Goal: Transaction & Acquisition: Purchase product/service

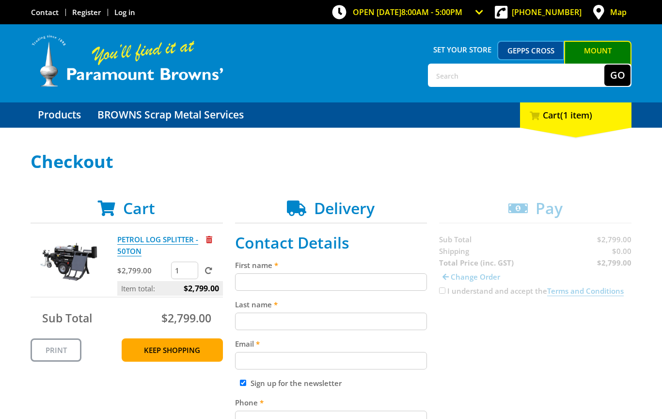
click at [334, 210] on span "Delivery" at bounding box center [344, 207] width 61 height 21
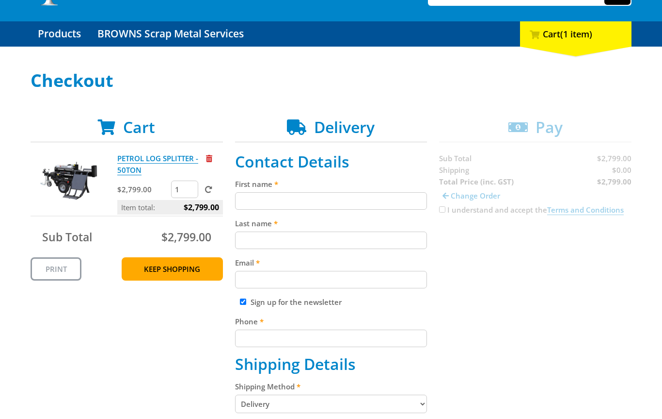
scroll to position [81, 0]
click at [243, 198] on input "First name" at bounding box center [331, 200] width 193 height 17
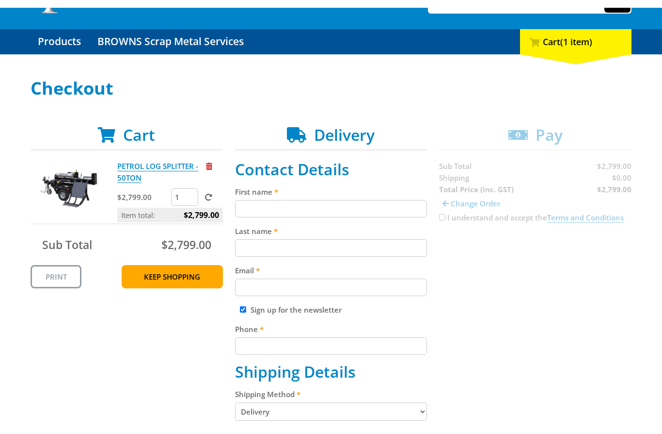
scroll to position [81, 0]
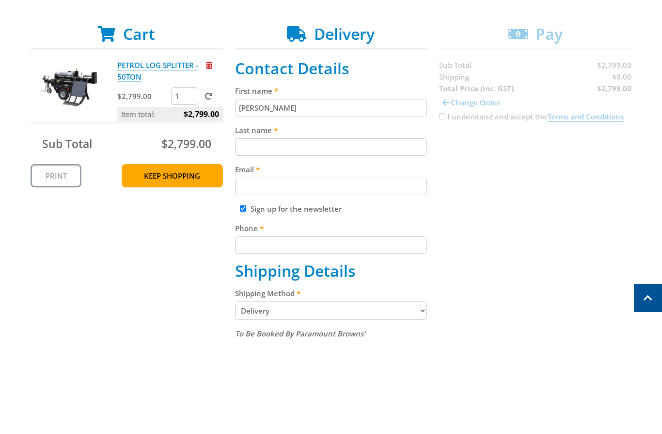
type input "[PERSON_NAME]"
click at [242, 232] on input "Last name" at bounding box center [331, 240] width 193 height 17
type input "[PERSON_NAME]"
click at [238, 271] on input "Email" at bounding box center [331, 279] width 193 height 17
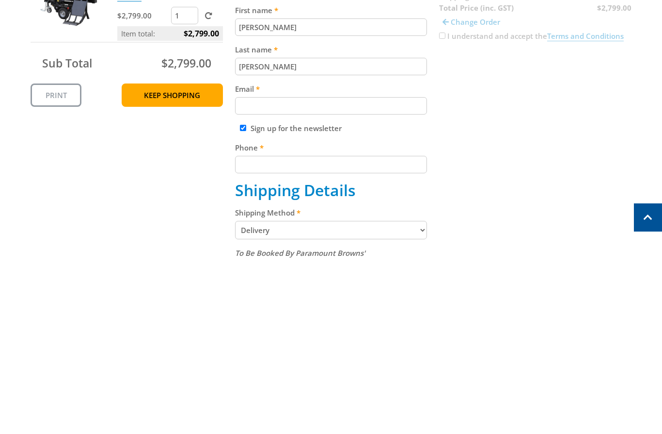
type input "[EMAIL_ADDRESS][DOMAIN_NAME]"
type input "14, Lynington St"
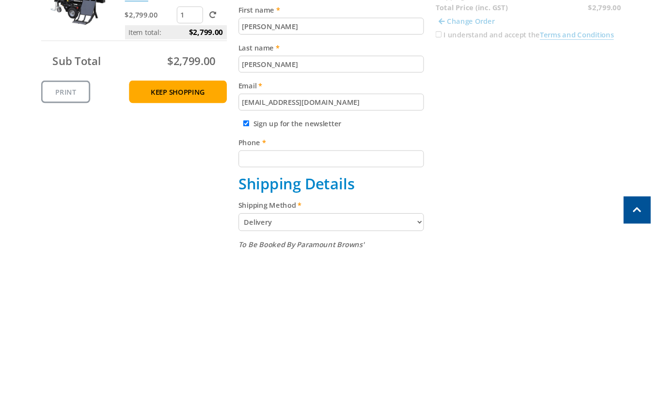
scroll to position [255, 0]
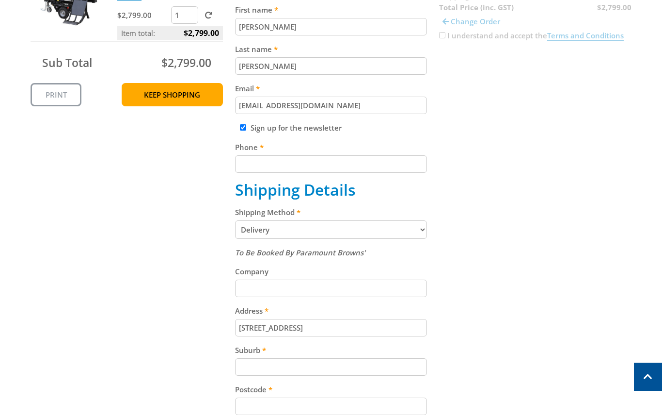
type input "Tusmore"
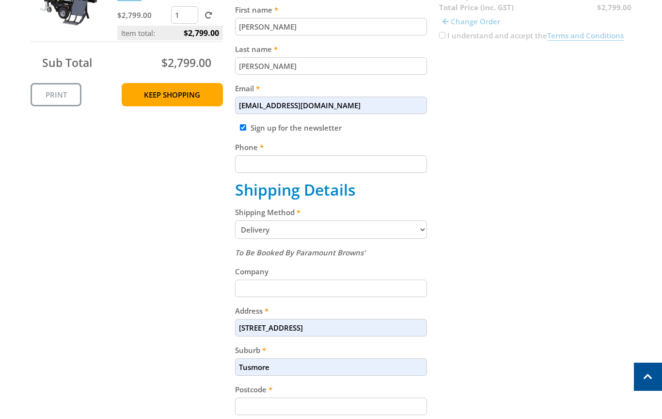
type input "5065"
select select "SA"
click at [245, 165] on input "Phone" at bounding box center [331, 163] width 193 height 17
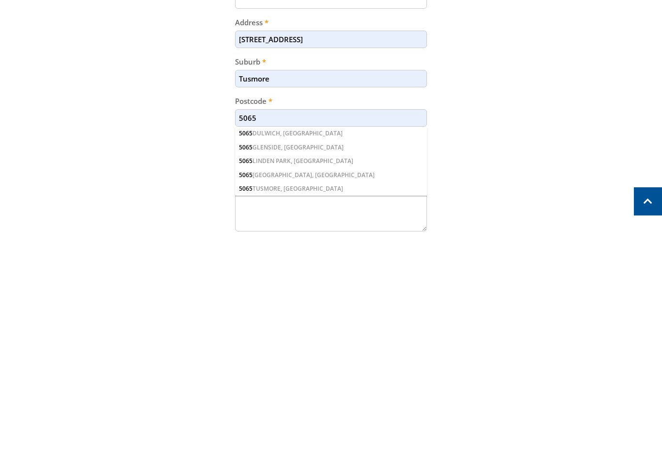
scroll to position [337, 0]
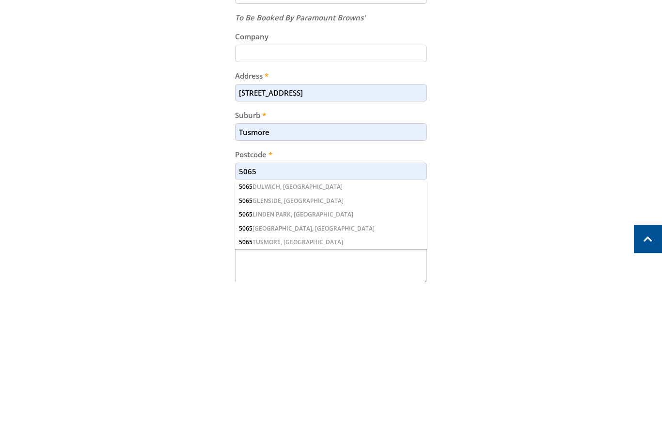
type input "0448100186"
click at [302, 237] on input "14, Lynington St" at bounding box center [331, 245] width 193 height 17
type input "1"
type input "[STREET_ADDRESS][PERSON_NAME]"
click at [281, 276] on input "Tusmore" at bounding box center [331, 284] width 193 height 17
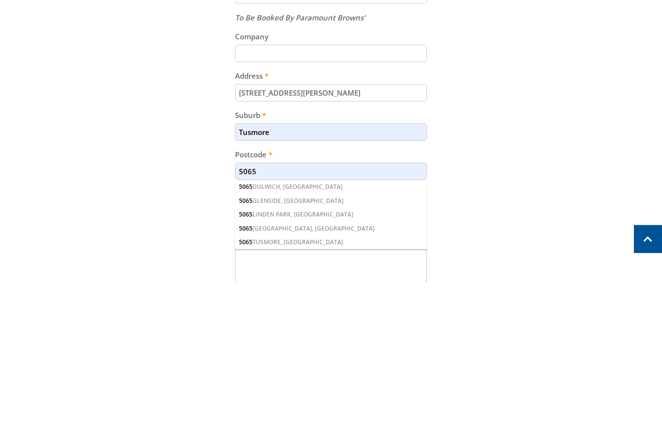
click at [280, 276] on input "Tusmore" at bounding box center [331, 284] width 193 height 17
type input "T"
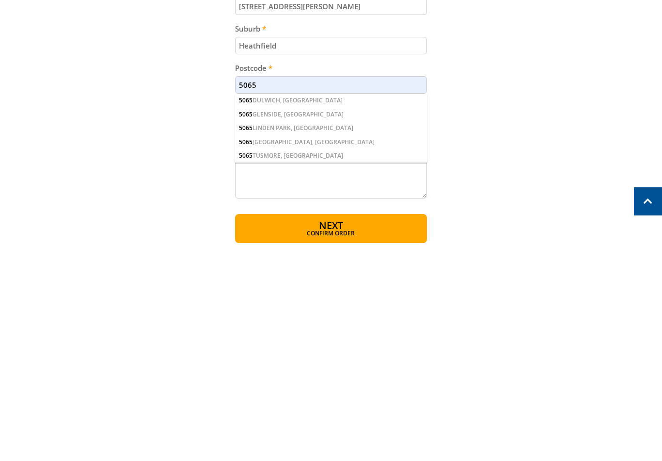
scroll to position [360, 0]
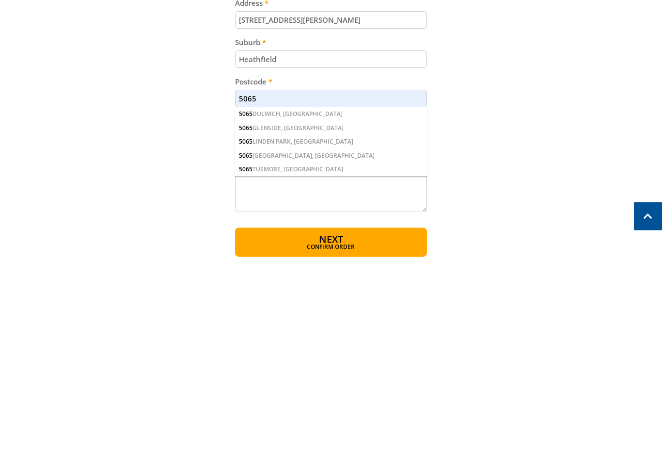
type input "Heathfield"
click at [257, 292] on input "5065" at bounding box center [331, 300] width 193 height 17
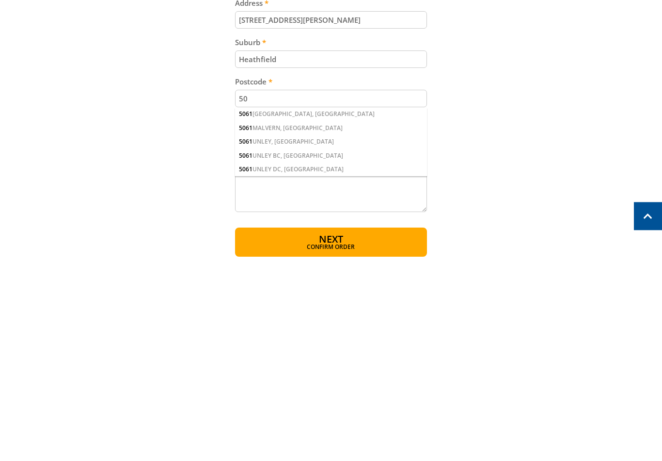
type input "5"
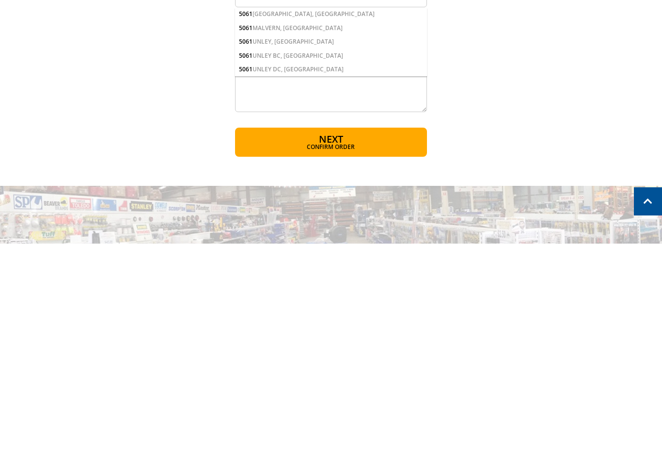
scroll to position [477, 0]
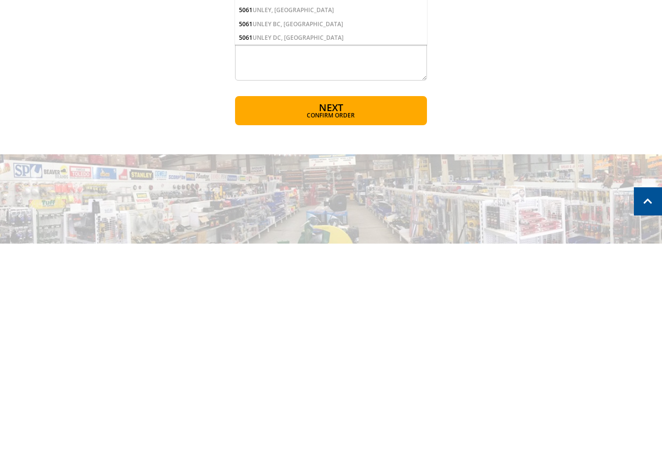
click at [292, 313] on button "Next Confirm order" at bounding box center [331, 327] width 193 height 29
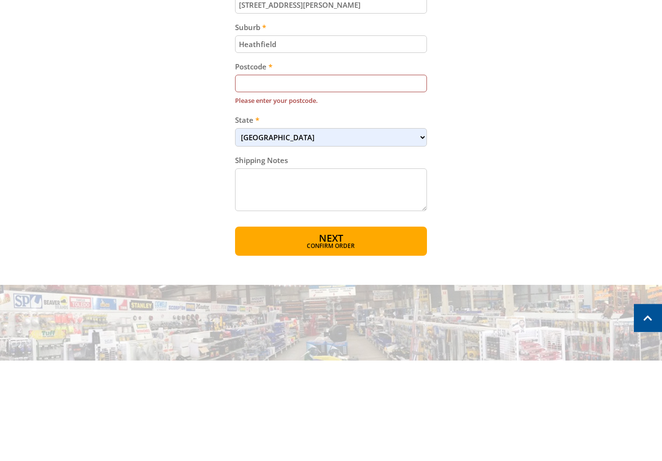
type input "H"
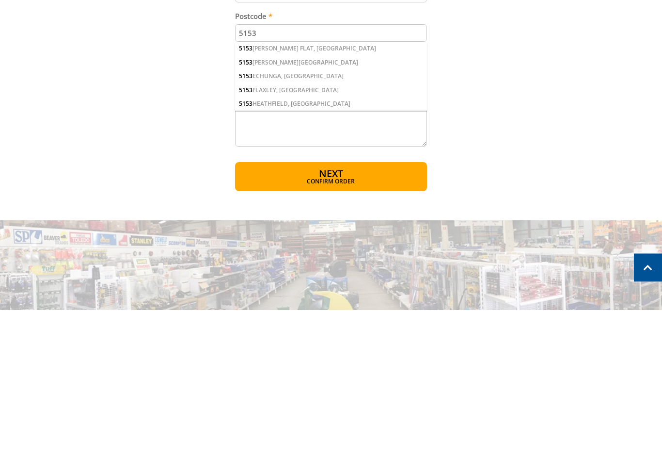
type input "5153"
click at [259, 313] on button "Next Confirm order" at bounding box center [331, 327] width 193 height 29
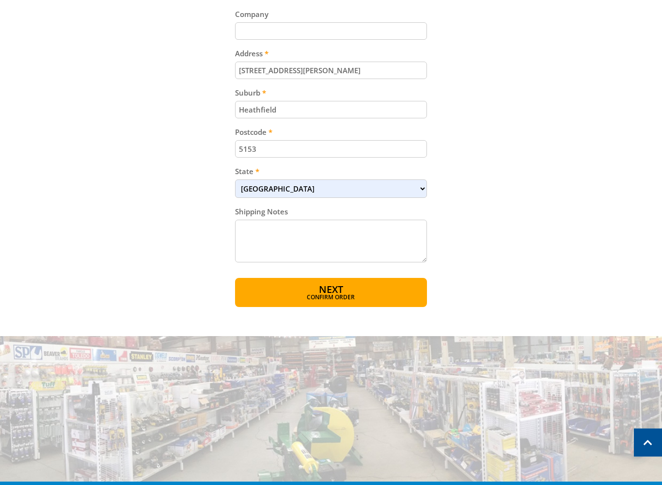
scroll to position [548, 0]
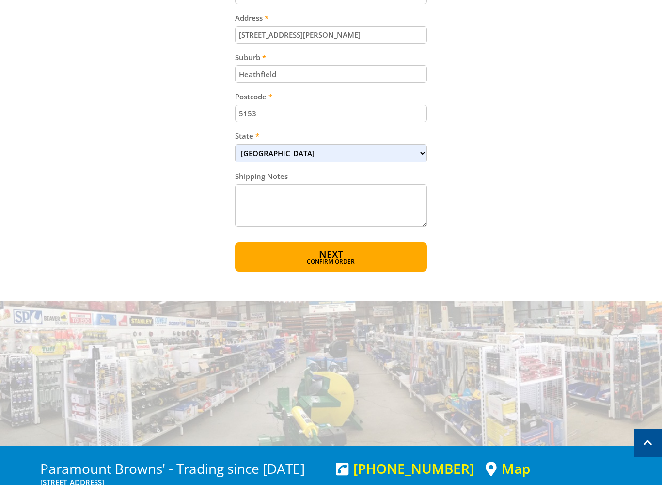
click at [278, 254] on button "Next Confirm order" at bounding box center [331, 256] width 193 height 29
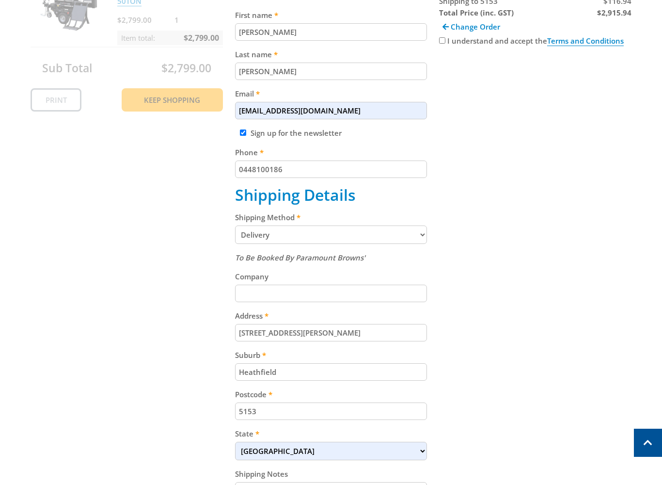
scroll to position [199, 0]
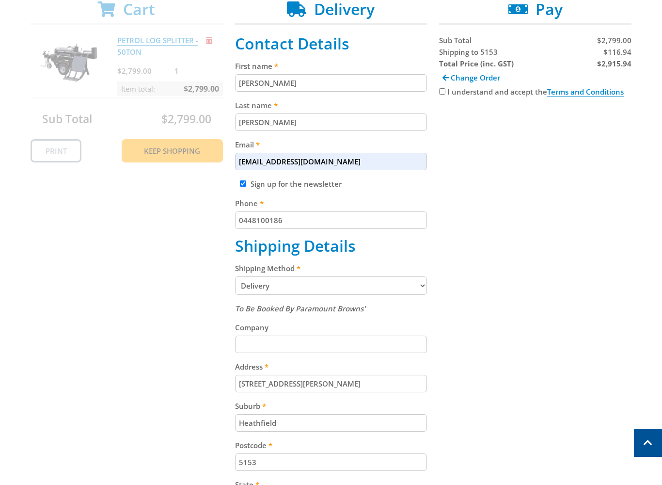
click at [443, 90] on input "I understand and accept the Terms and Conditions" at bounding box center [442, 91] width 6 height 6
checkbox input "true"
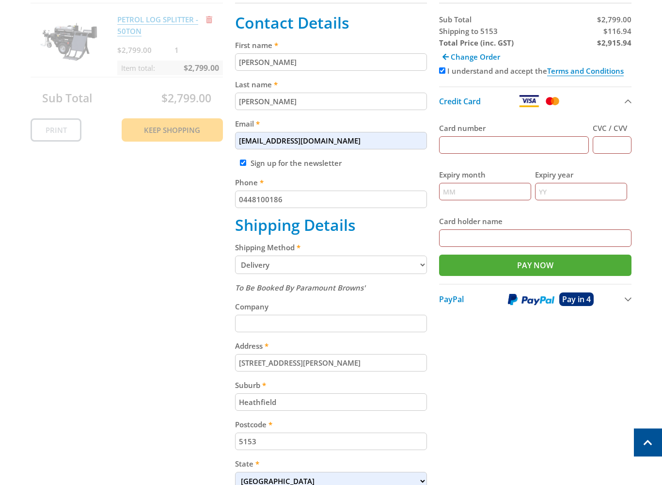
scroll to position [216, 0]
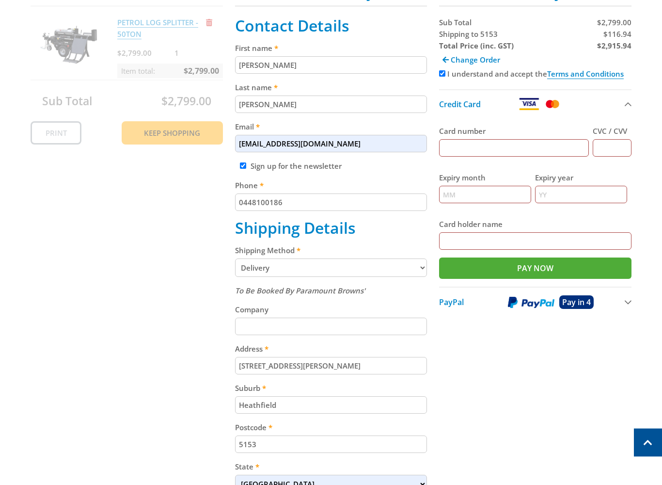
click at [148, 128] on div "Cart PETROL LOG SPLITTER - 50TON $2,799.00 1 Item total: $2,799.00 Sub Total $2…" at bounding box center [331, 293] width 601 height 620
click at [173, 135] on div "Cart PETROL LOG SPLITTER - 50TON $2,799.00 1 Item total: $2,799.00 Sub Total $2…" at bounding box center [331, 293] width 601 height 620
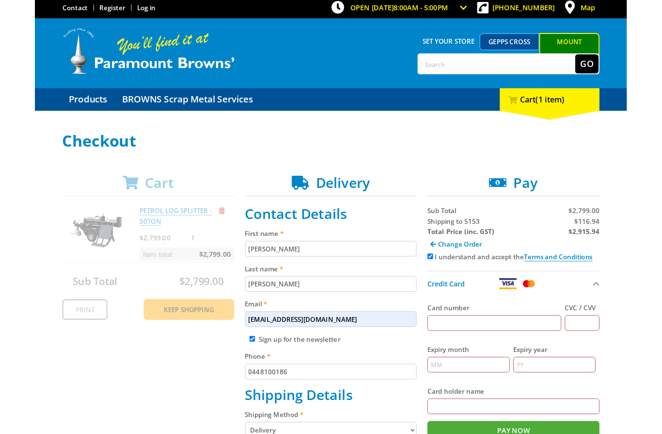
scroll to position [0, 0]
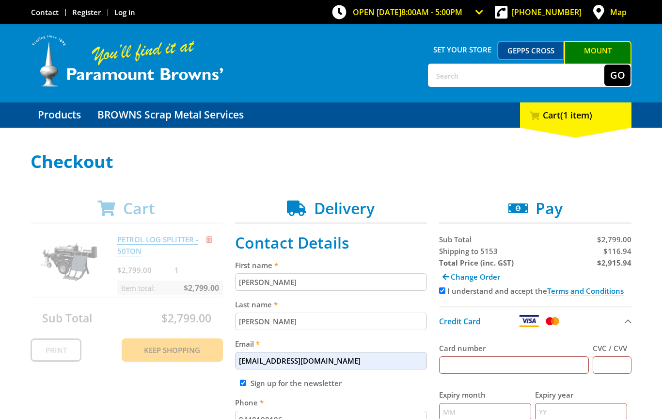
click at [437, 74] on input "text" at bounding box center [517, 74] width 176 height 21
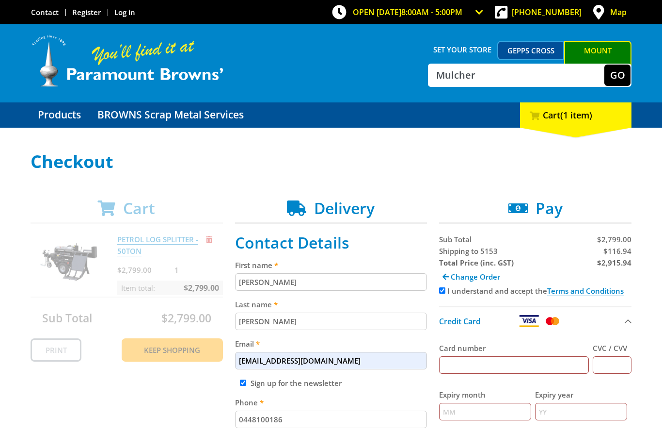
type input "Mulcher"
click at [612, 78] on button "Go" at bounding box center [618, 74] width 26 height 21
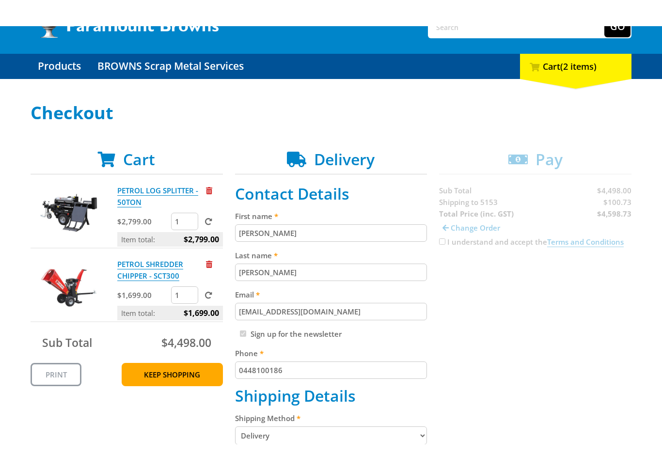
scroll to position [74, 0]
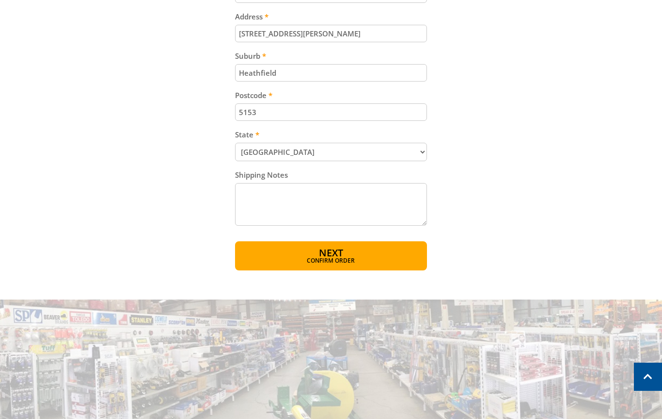
click at [284, 258] on span "Confirm order" at bounding box center [331, 261] width 151 height 6
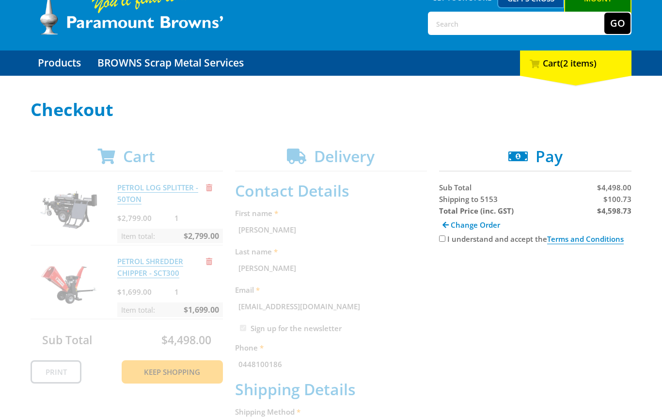
scroll to position [44, 0]
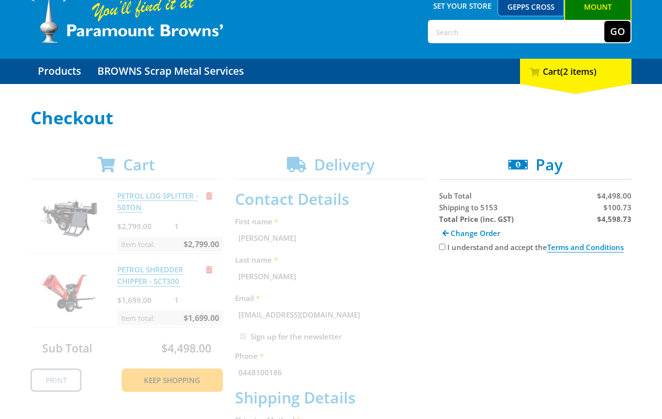
click at [444, 248] on input "I understand and accept the Terms and Conditions" at bounding box center [442, 246] width 6 height 6
checkbox input "true"
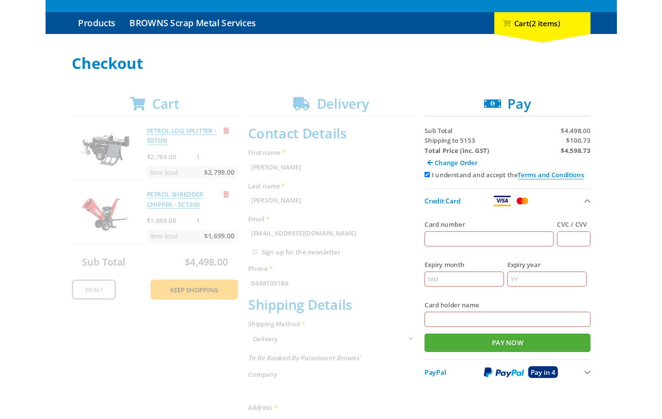
scroll to position [0, 0]
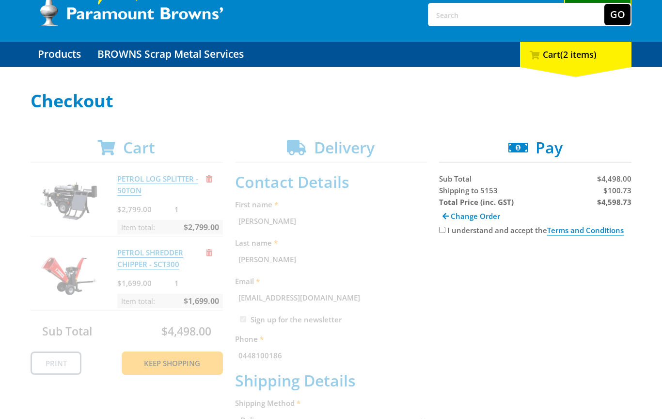
scroll to position [60, 0]
